Goal: Task Accomplishment & Management: Manage account settings

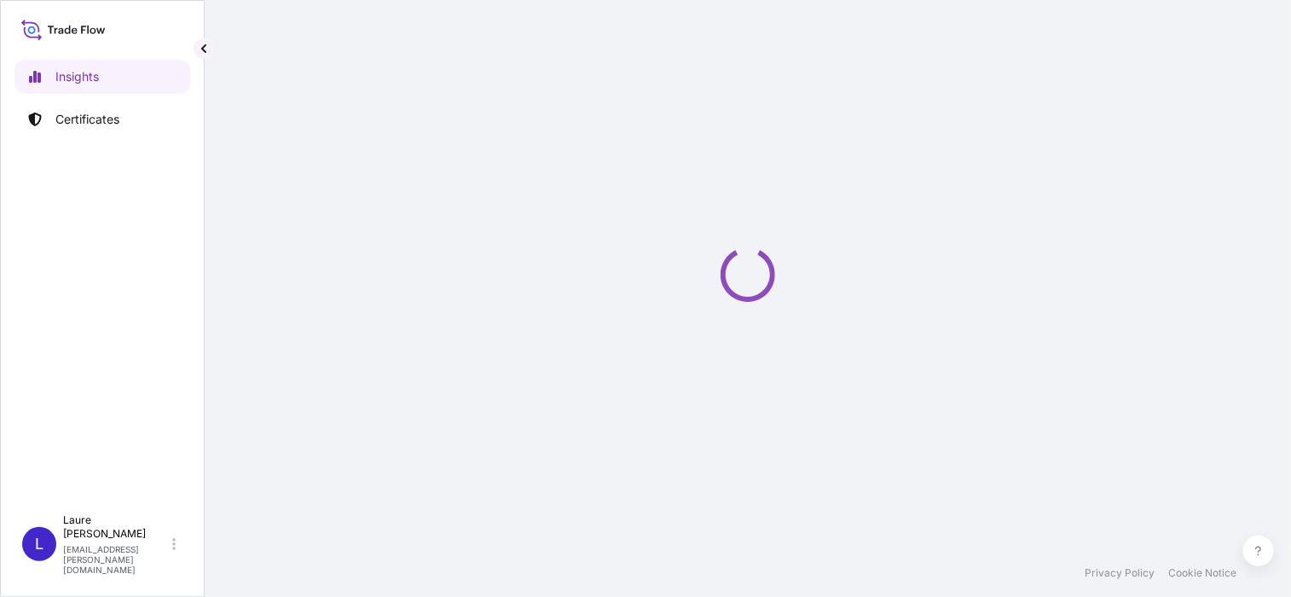
select select "2025"
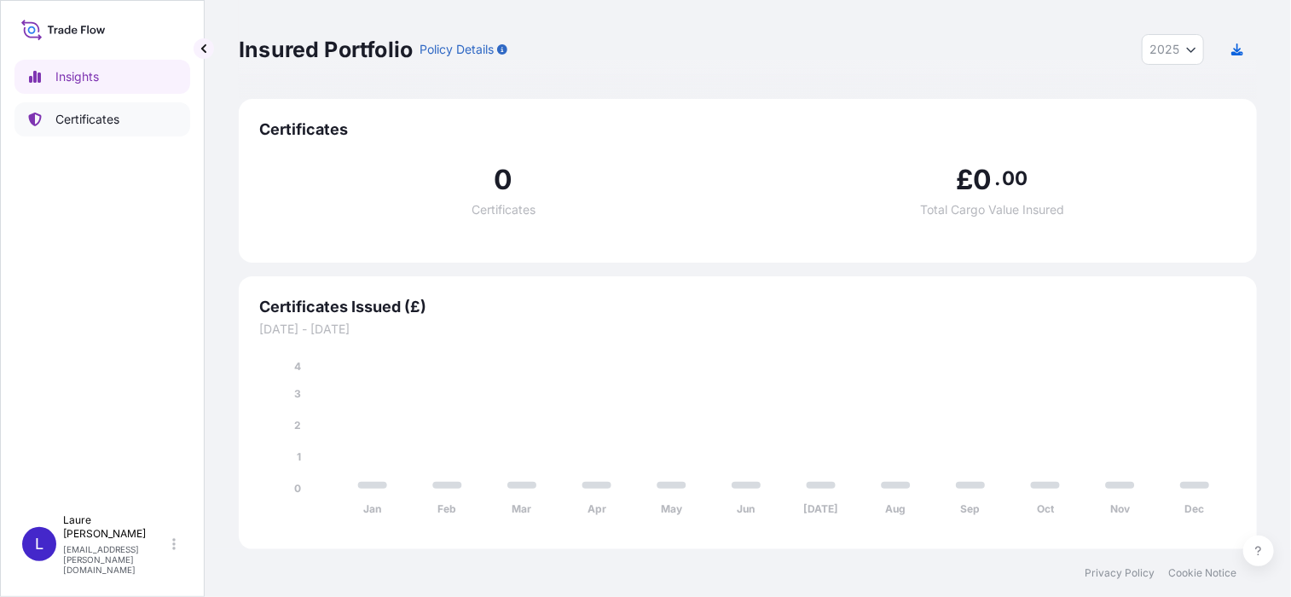
click at [92, 115] on p "Certificates" at bounding box center [87, 119] width 64 height 17
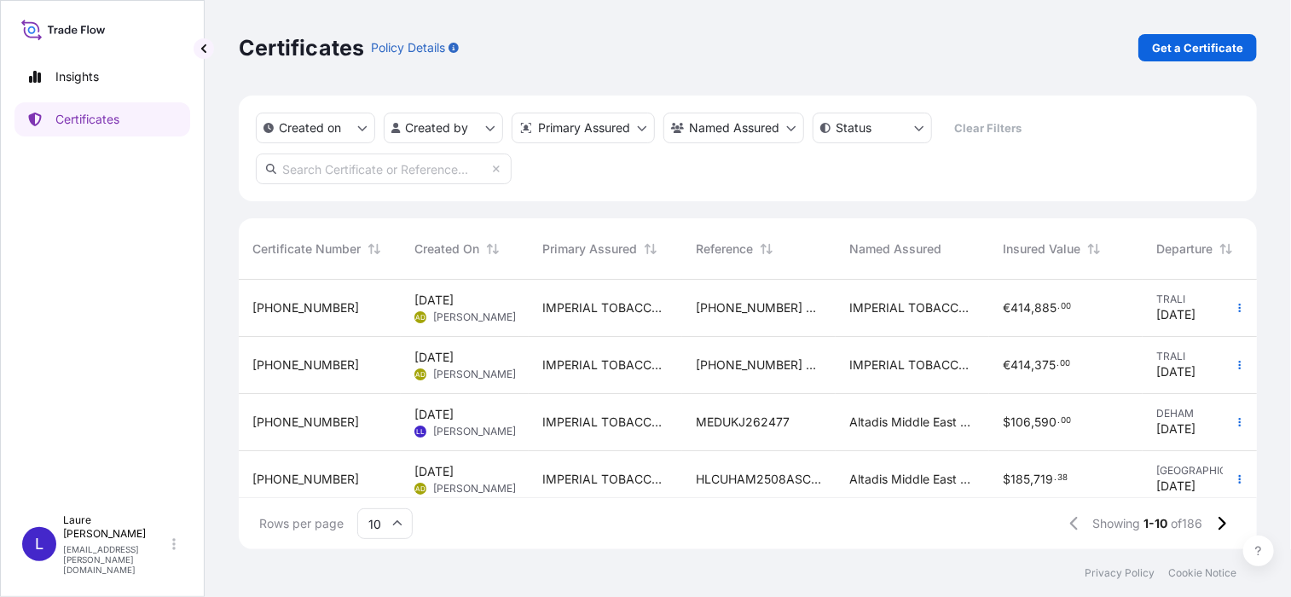
scroll to position [85, 0]
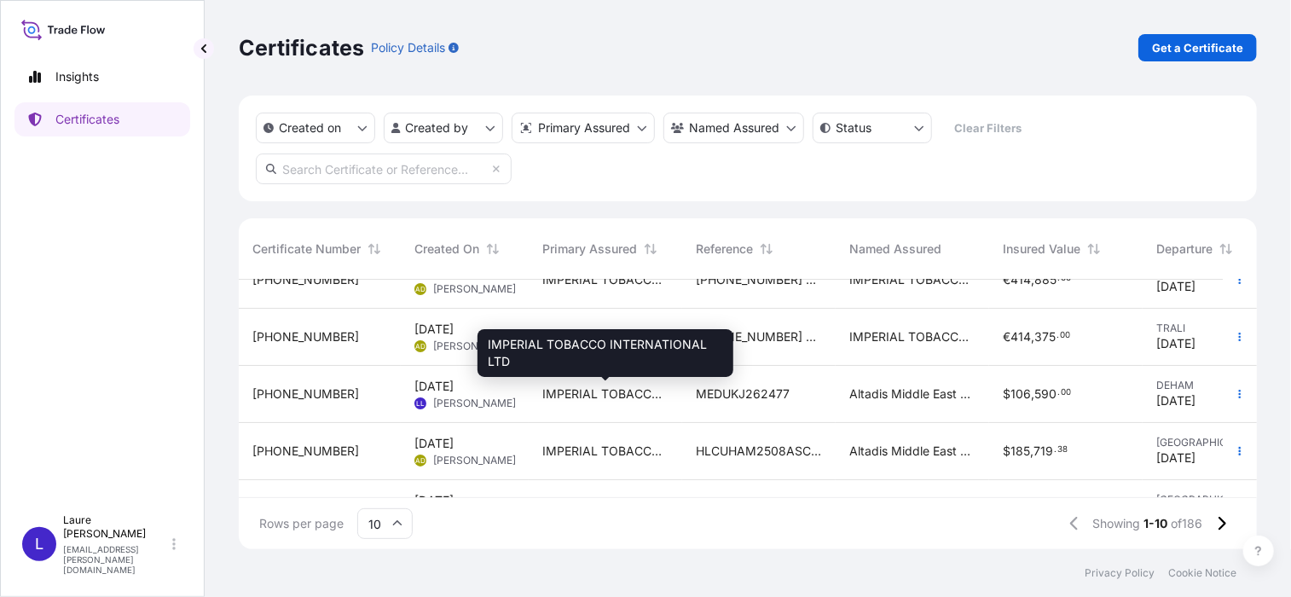
click at [559, 402] on span "IMPERIAL TOBACCO INTERNATIONAL LTD" at bounding box center [605, 393] width 126 height 17
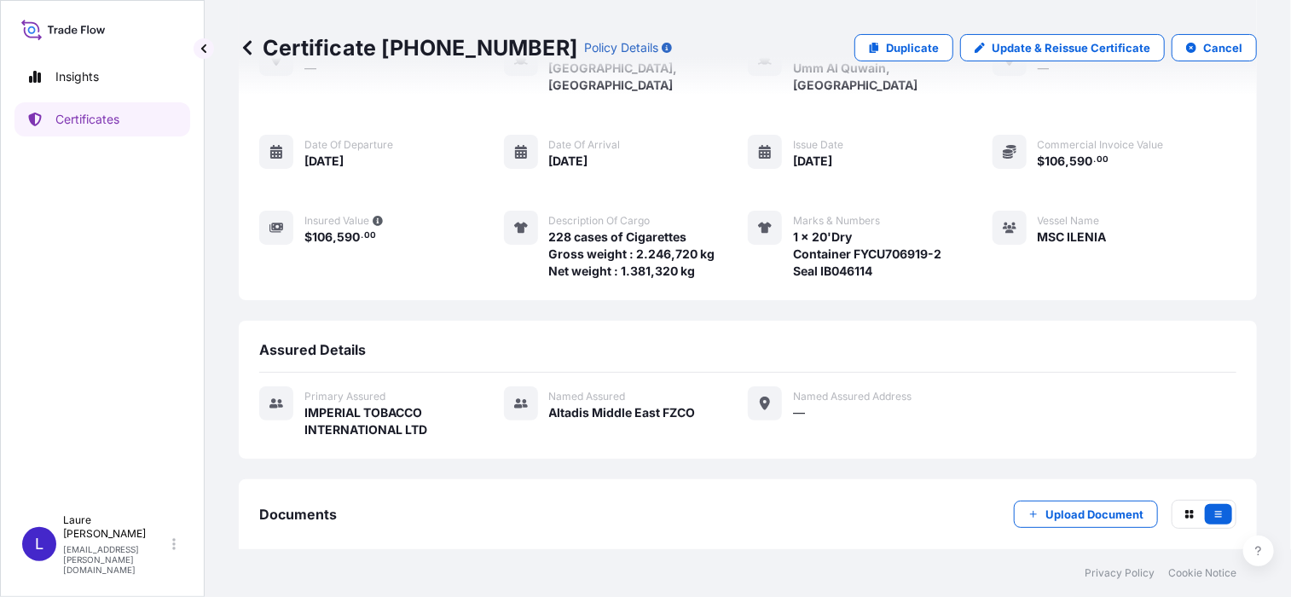
scroll to position [34, 0]
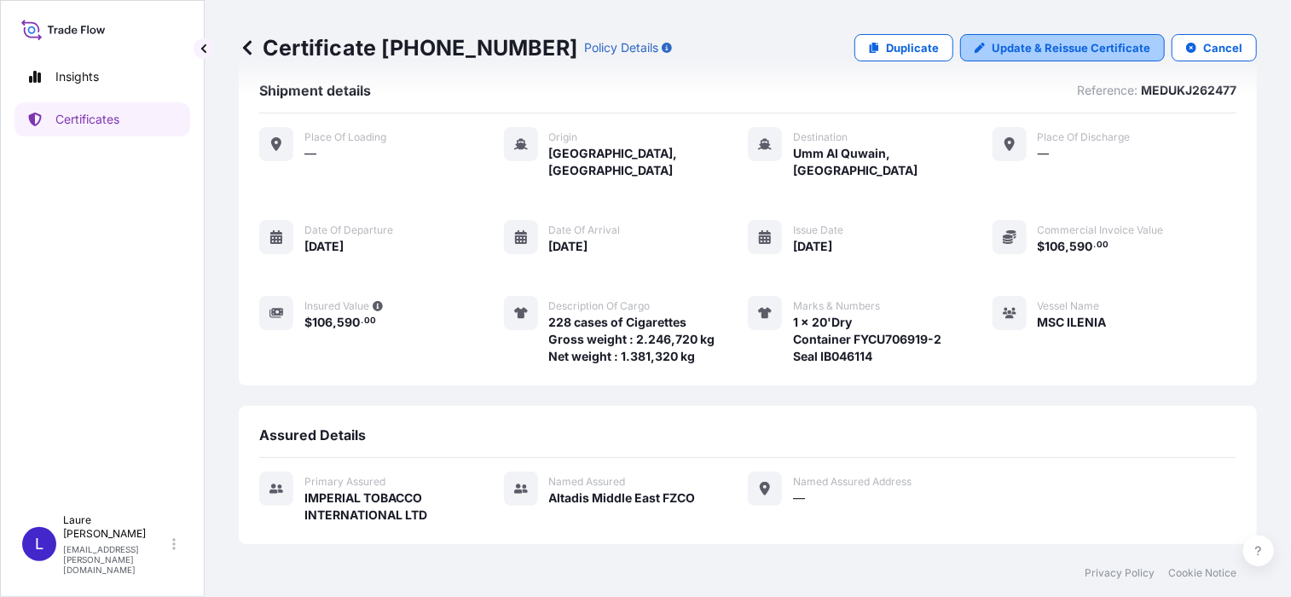
click at [1057, 53] on p "Update & Reissue Certificate" at bounding box center [1071, 47] width 159 height 17
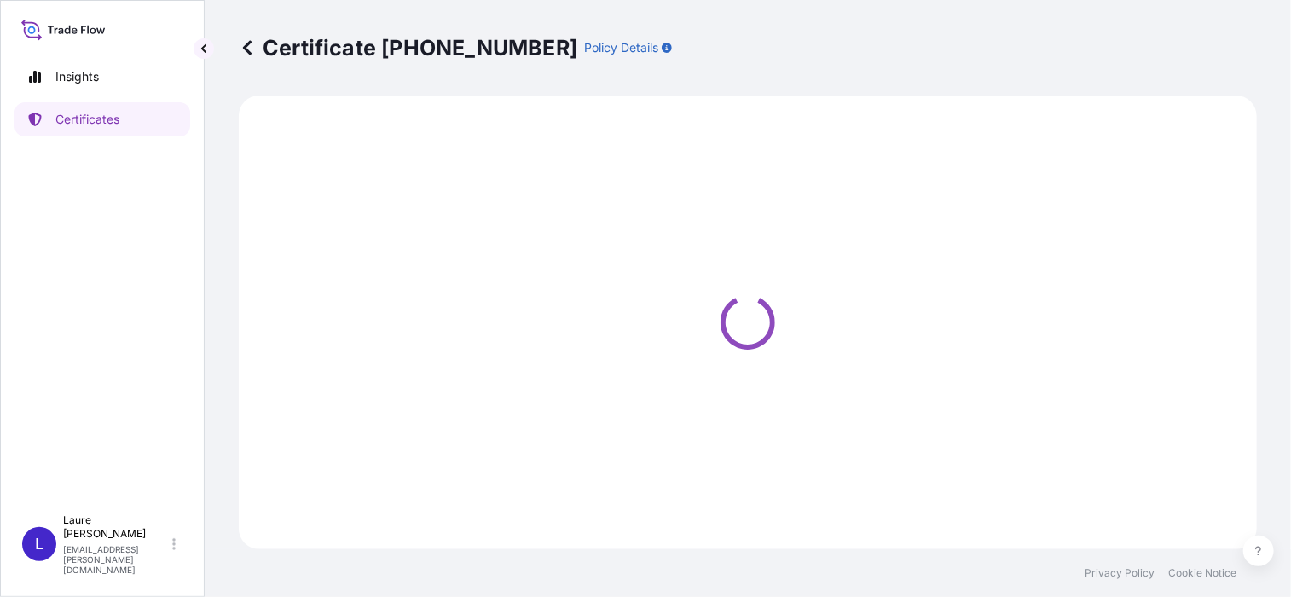
select select "Sea"
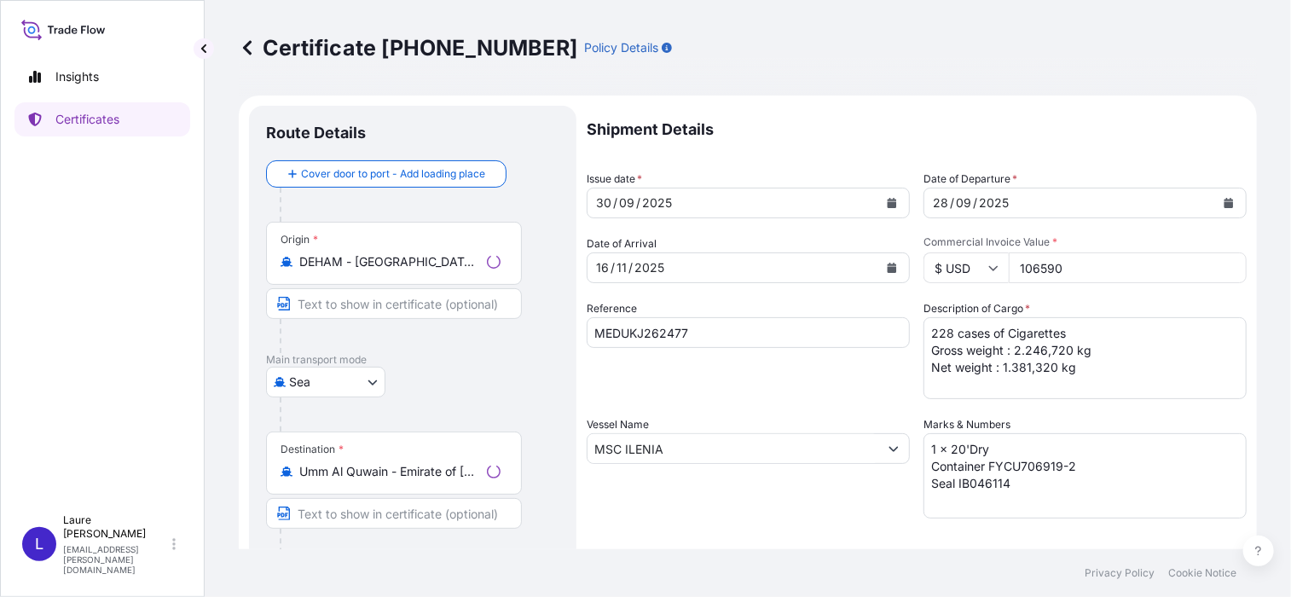
select select "31694"
click at [1225, 200] on icon "Calendar" at bounding box center [1229, 203] width 9 height 10
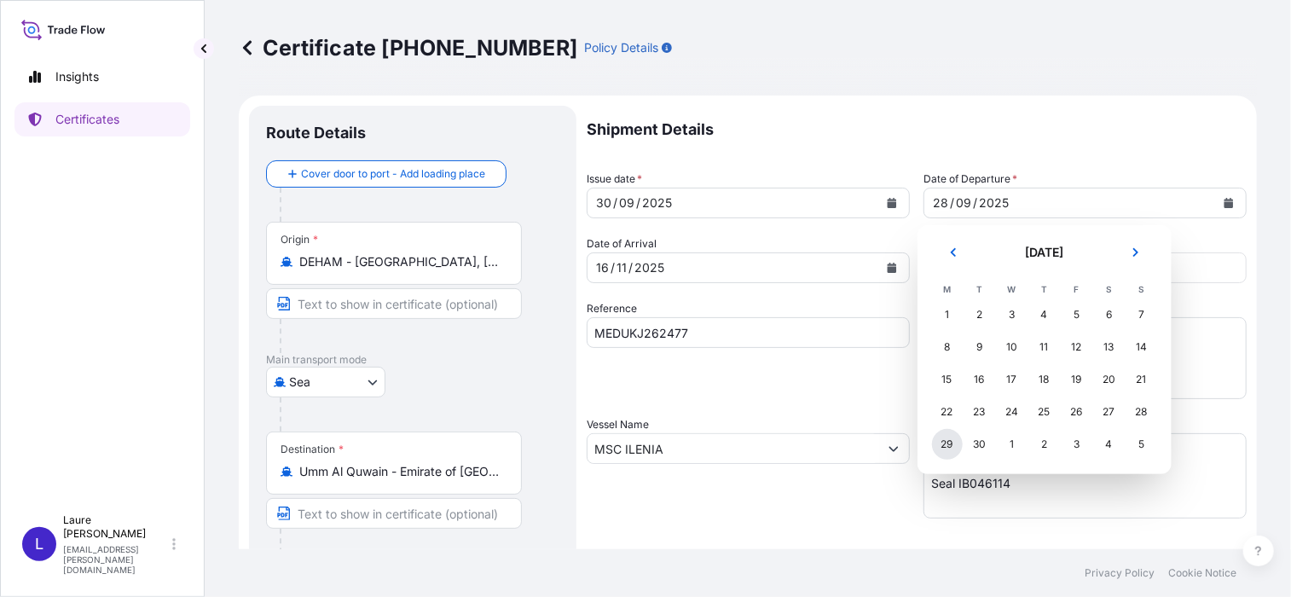
click at [953, 443] on div "29" at bounding box center [947, 444] width 31 height 31
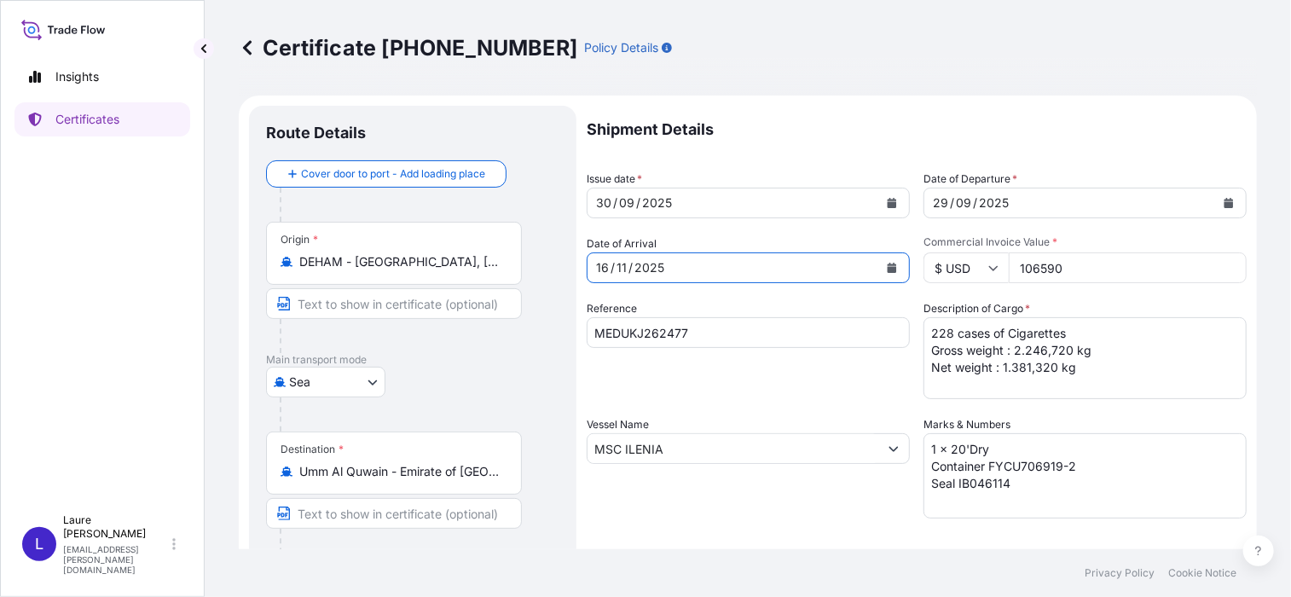
click at [888, 269] on icon "Calendar" at bounding box center [892, 268] width 9 height 10
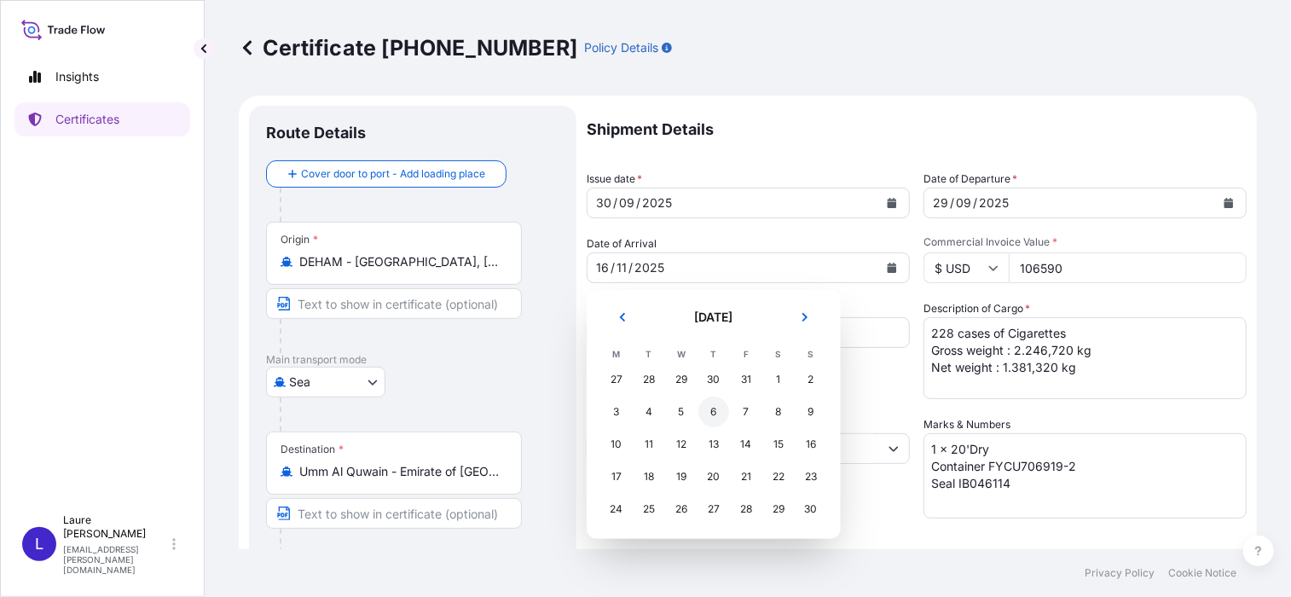
click at [710, 403] on div "6" at bounding box center [713, 412] width 31 height 31
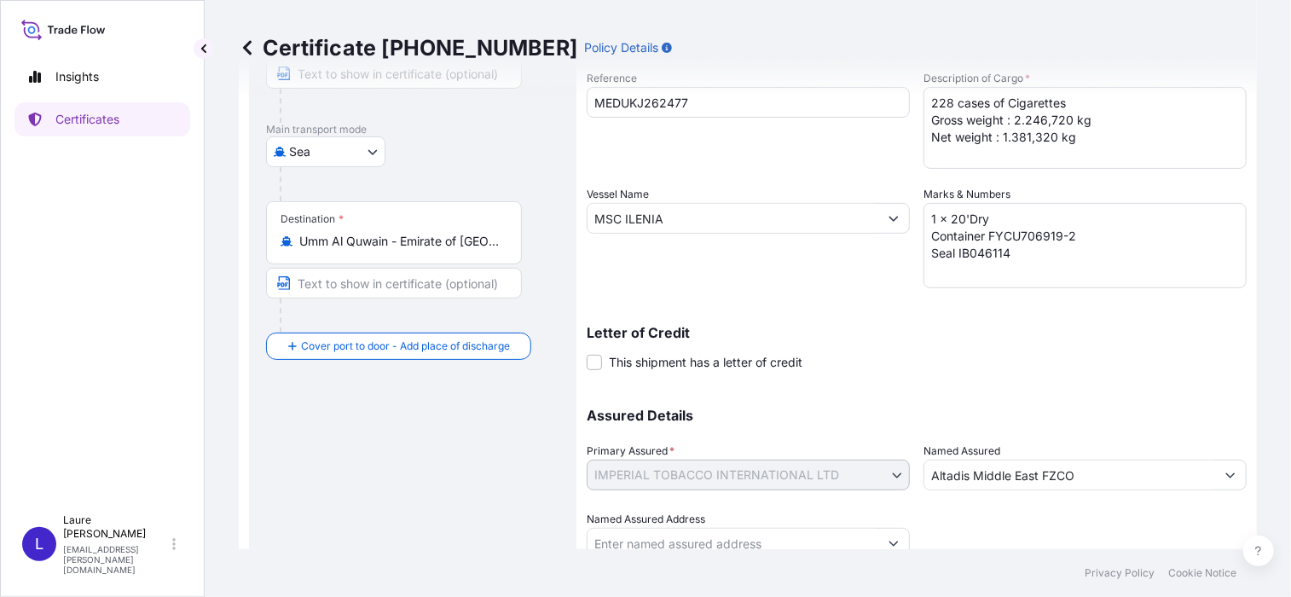
scroll to position [297, 0]
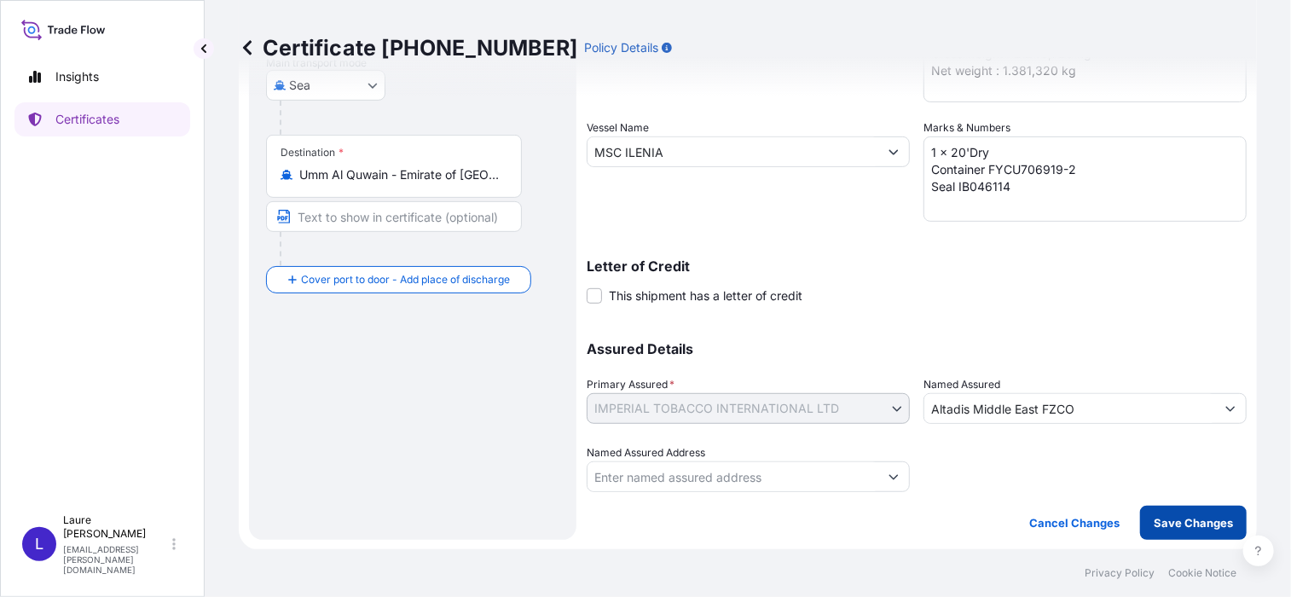
click at [1197, 524] on p "Save Changes" at bounding box center [1193, 522] width 79 height 17
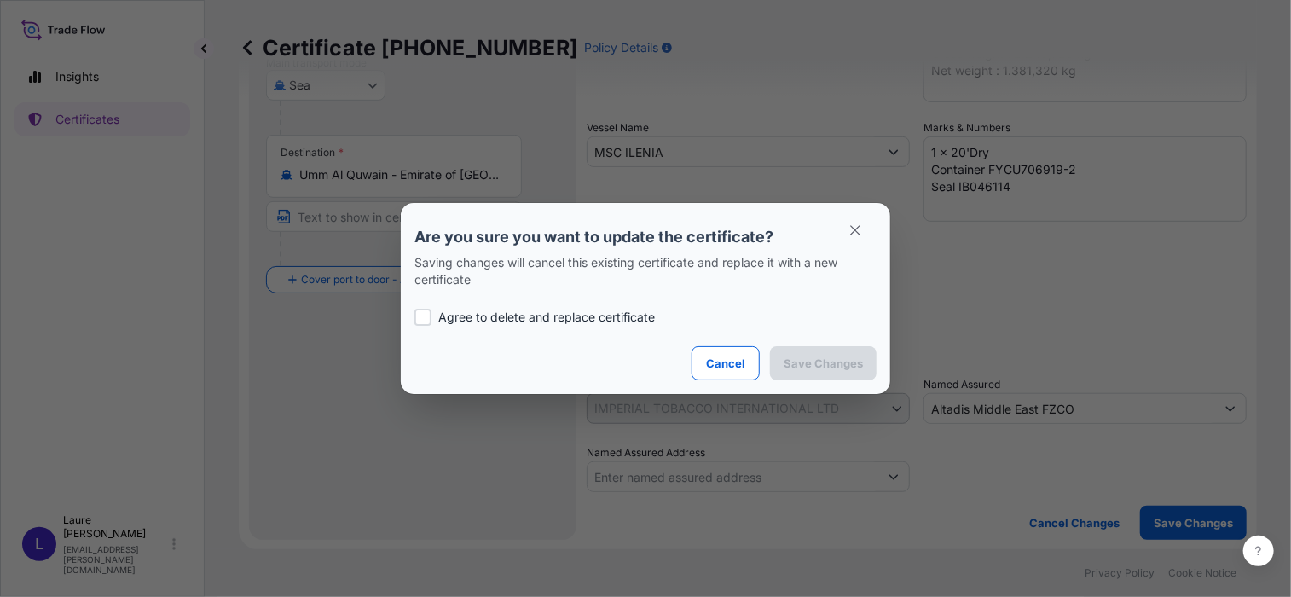
click at [458, 316] on p "Agree to delete and replace certificate" at bounding box center [546, 317] width 217 height 17
checkbox input "true"
click at [820, 368] on p "Save Changes" at bounding box center [823, 363] width 79 height 17
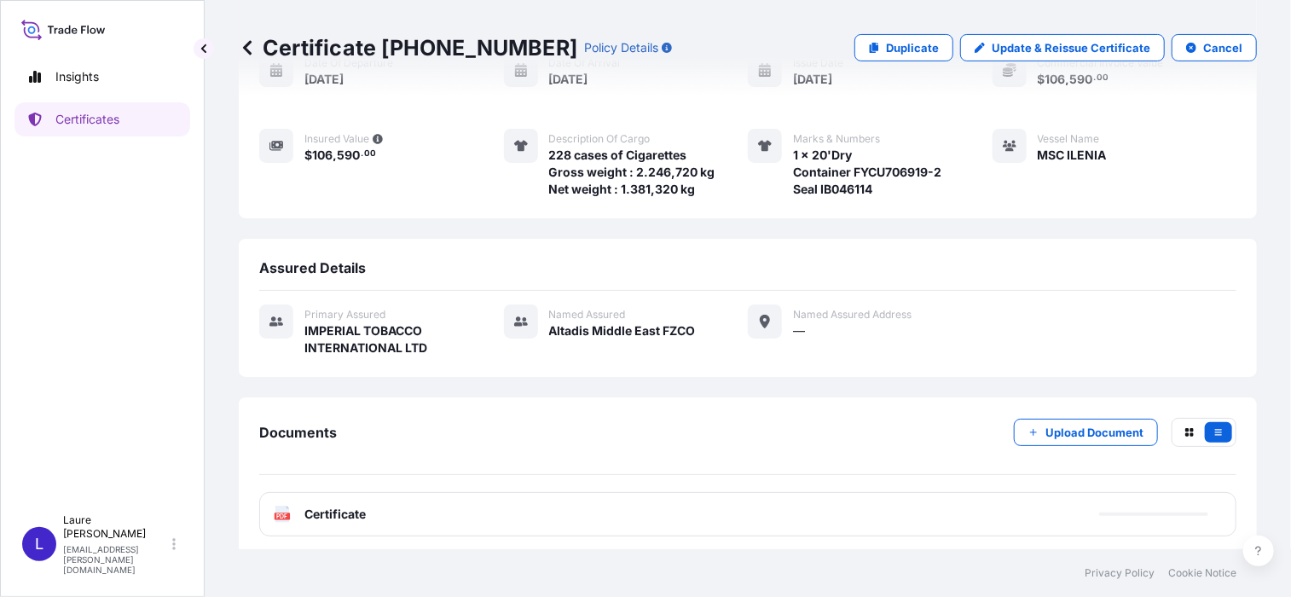
scroll to position [205, 0]
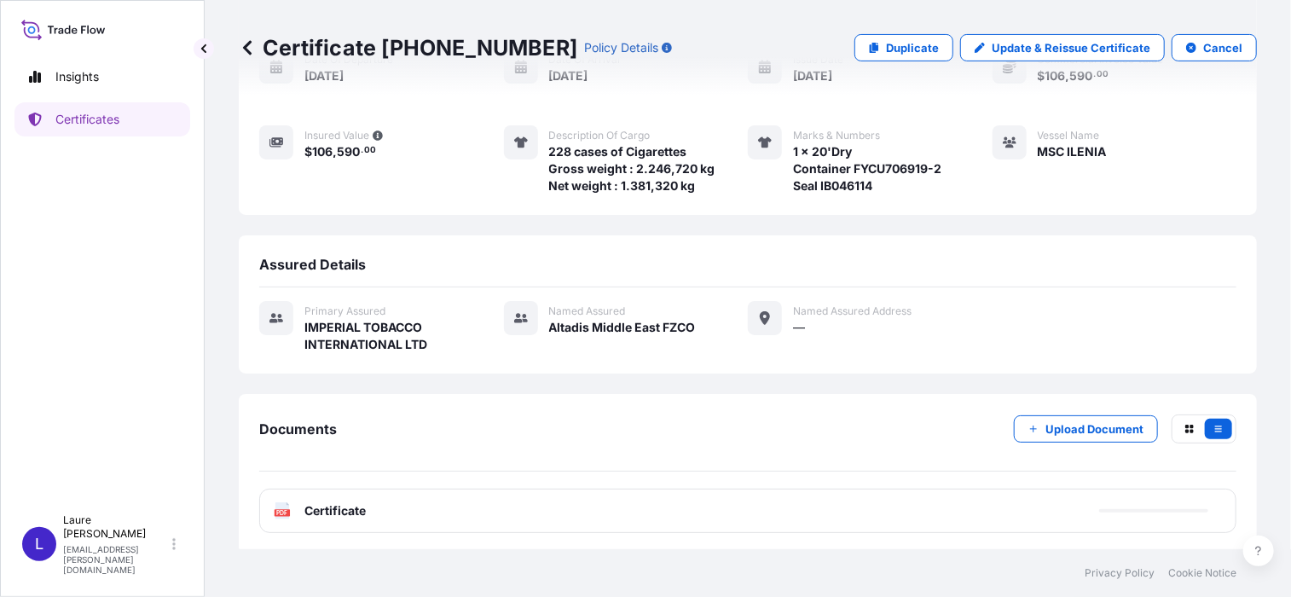
click at [374, 513] on div "PDF Certificate" at bounding box center [747, 511] width 977 height 44
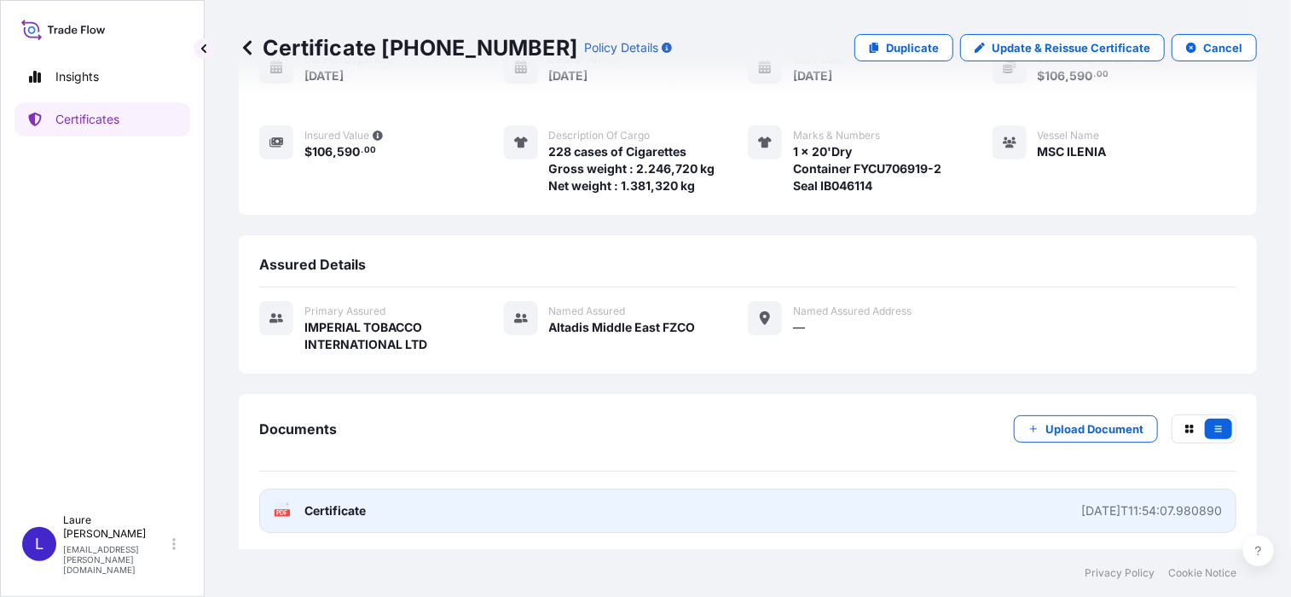
click at [345, 502] on span "Certificate" at bounding box center [334, 510] width 61 height 17
